Goal: Task Accomplishment & Management: Manage account settings

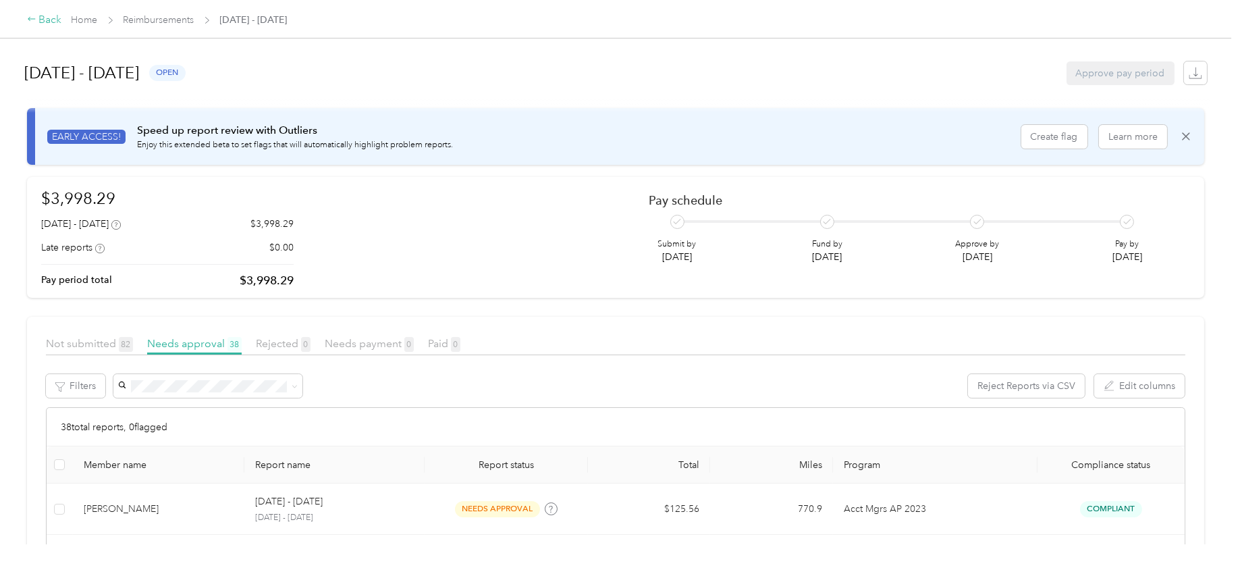
click at [46, 18] on div "Back" at bounding box center [44, 20] width 35 height 16
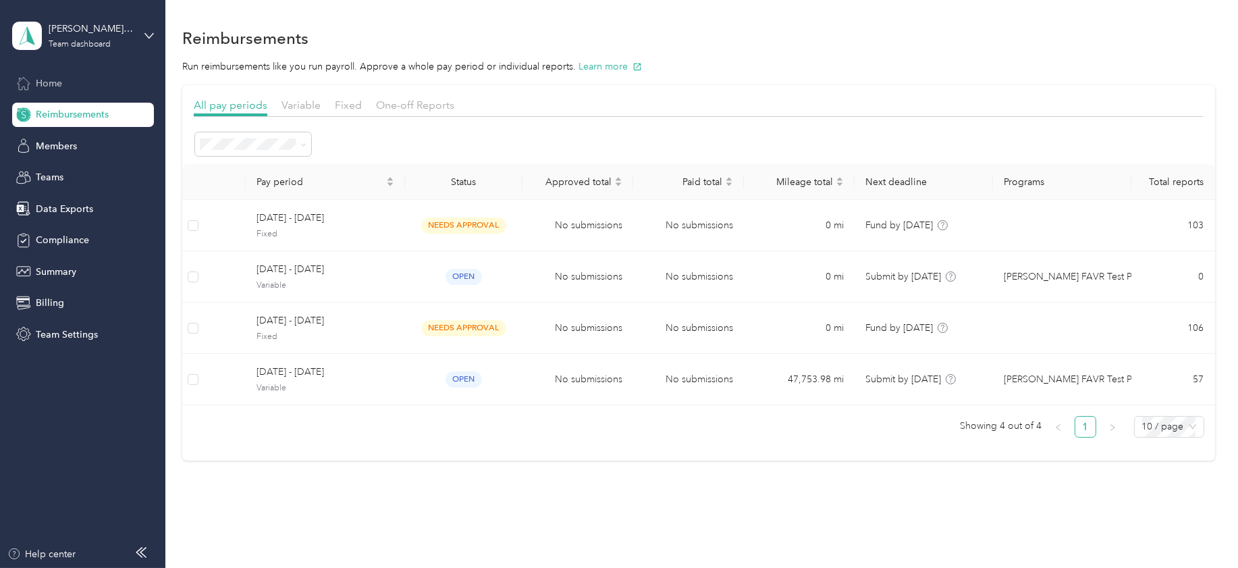
click at [49, 83] on span "Home" at bounding box center [49, 83] width 26 height 14
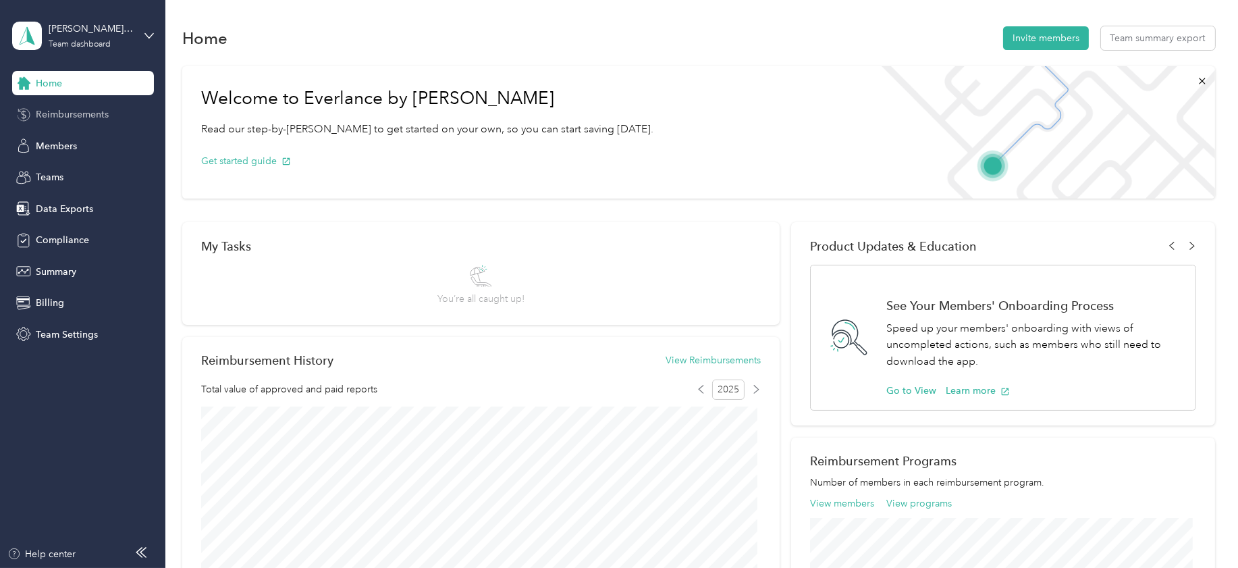
click at [46, 113] on span "Reimbursements" at bounding box center [72, 114] width 73 height 14
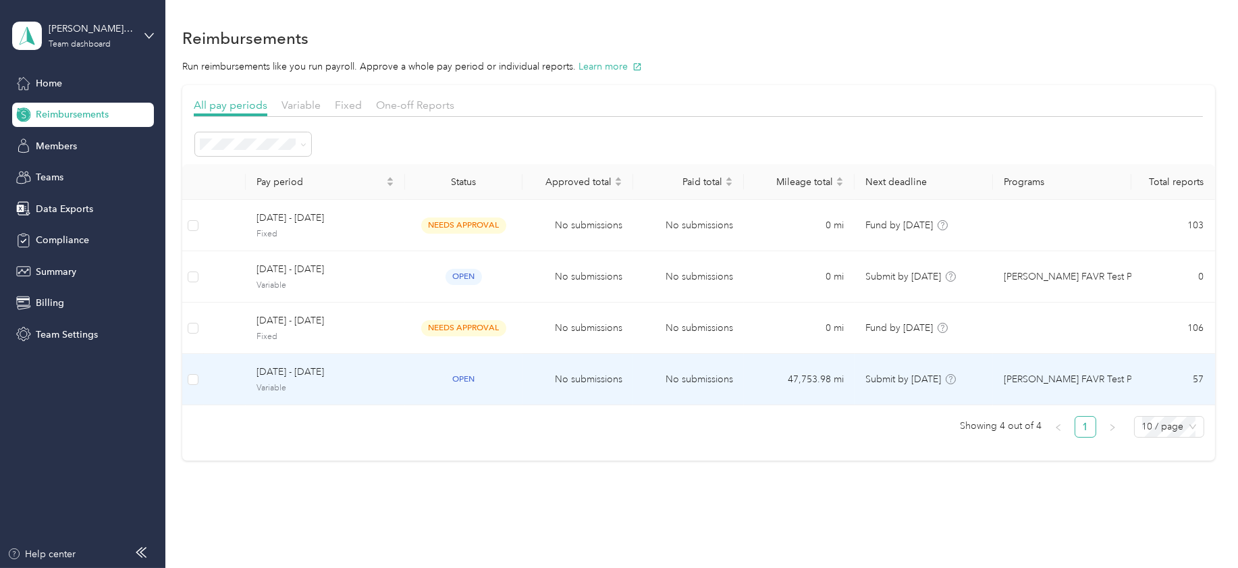
click at [282, 378] on span "[DATE] - [DATE]" at bounding box center [326, 372] width 138 height 15
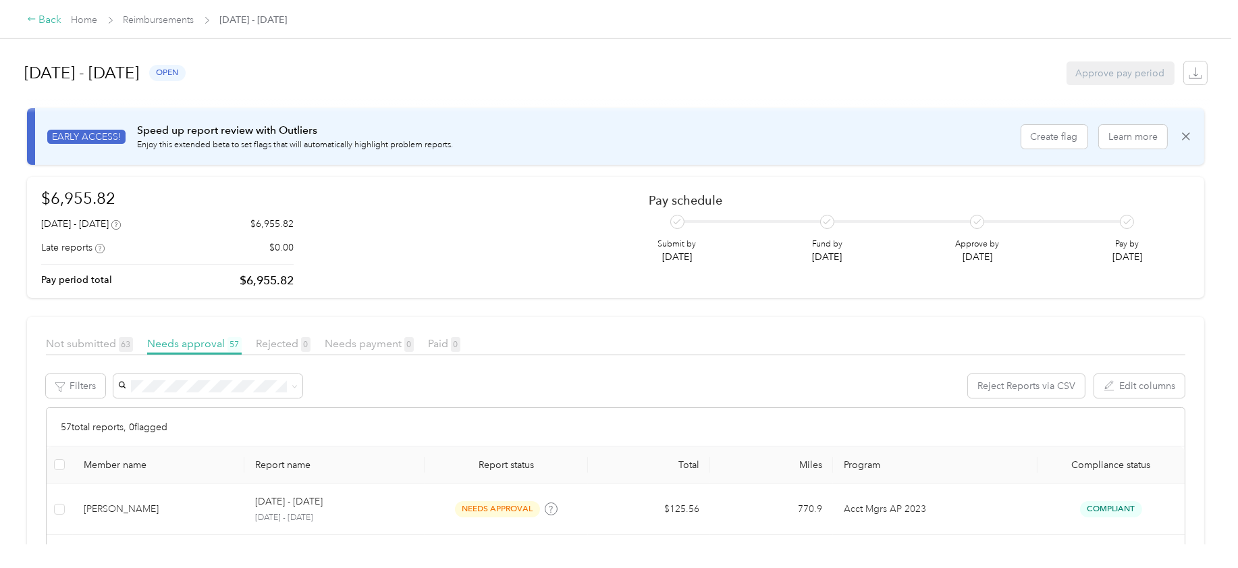
click at [49, 17] on div "Back" at bounding box center [44, 20] width 35 height 16
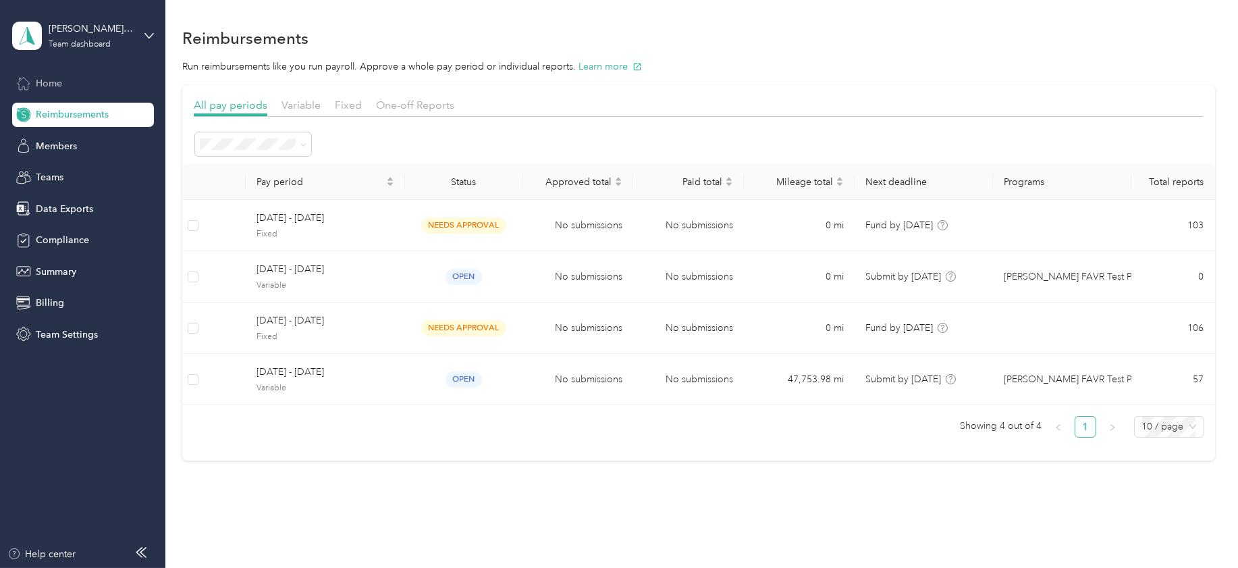
click at [46, 82] on span "Home" at bounding box center [49, 83] width 26 height 14
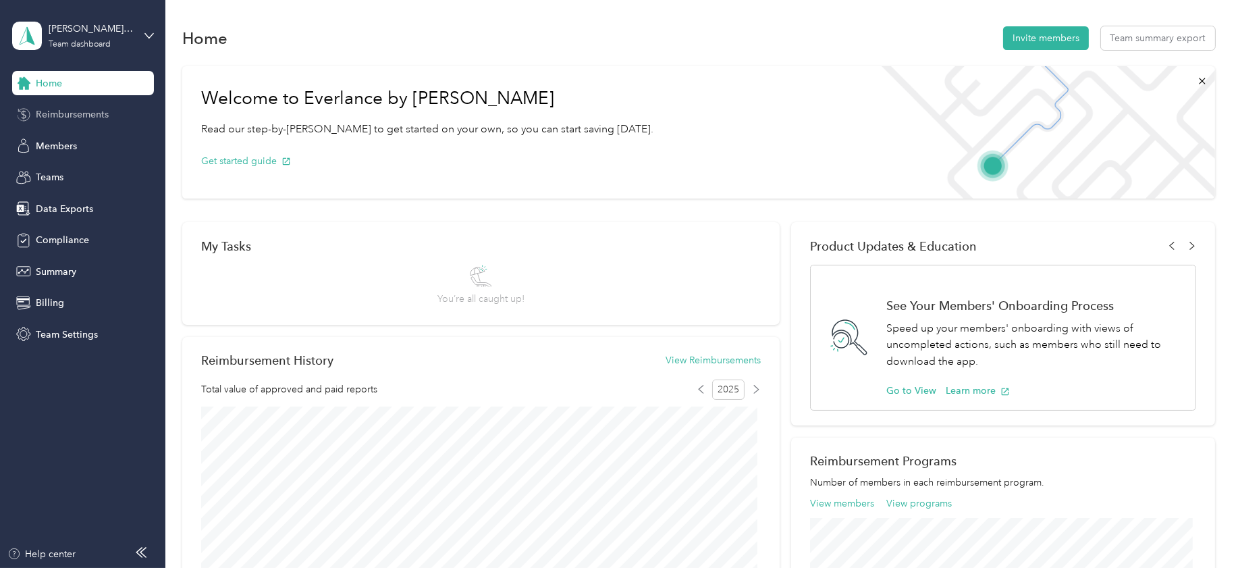
click at [47, 115] on span "Reimbursements" at bounding box center [72, 114] width 73 height 14
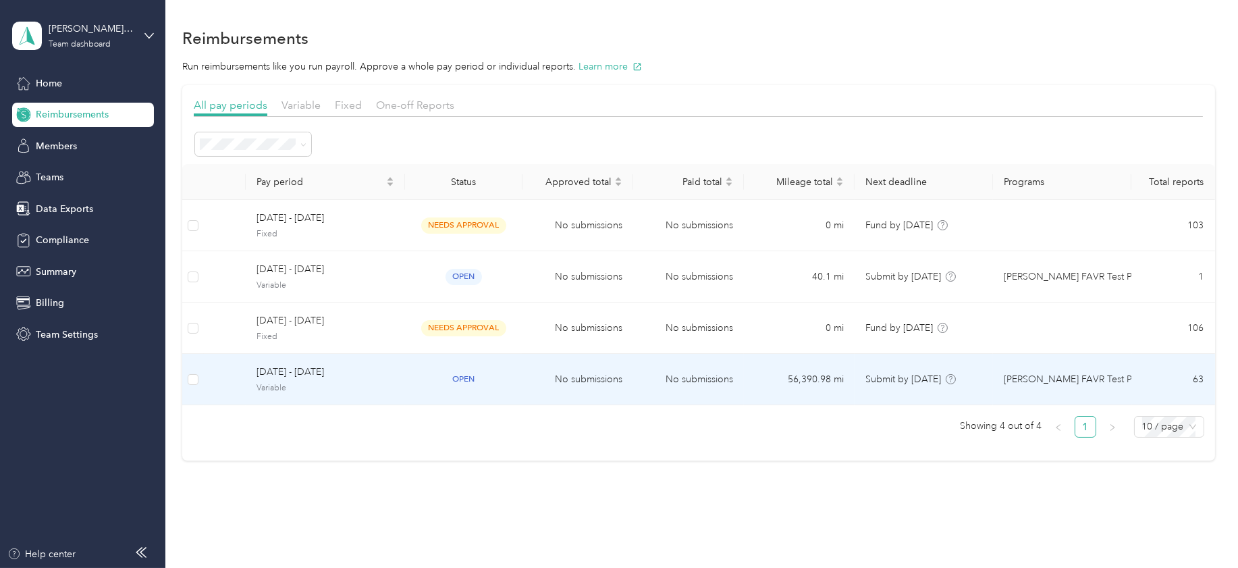
click at [287, 373] on span "[DATE] - [DATE]" at bounding box center [326, 372] width 138 height 15
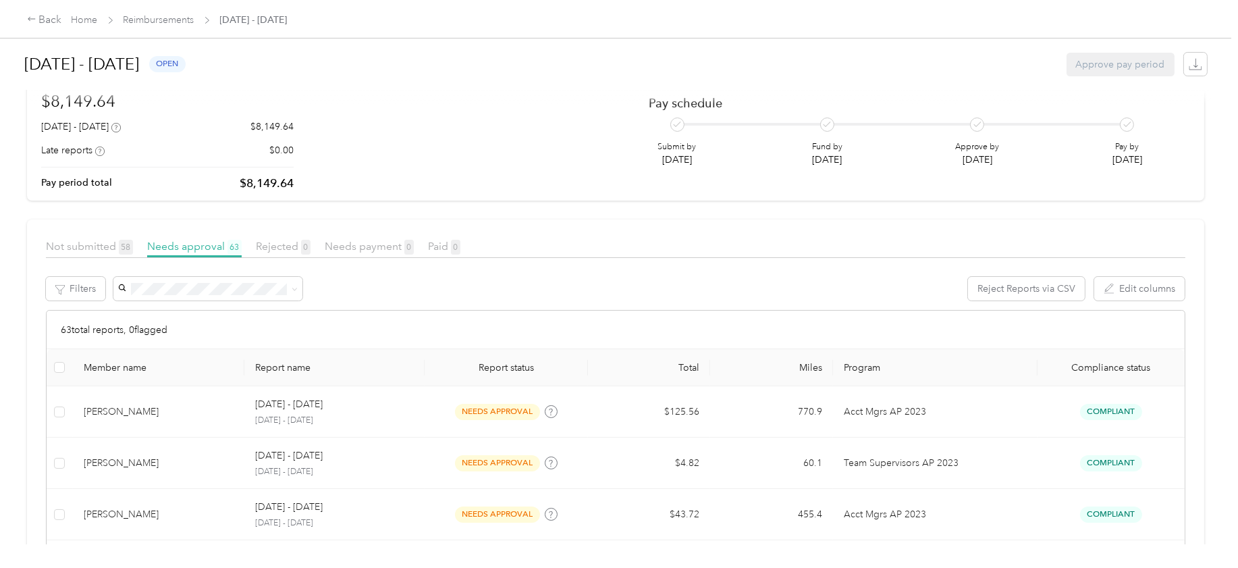
scroll to position [84, 0]
